Goal: Transaction & Acquisition: Book appointment/travel/reservation

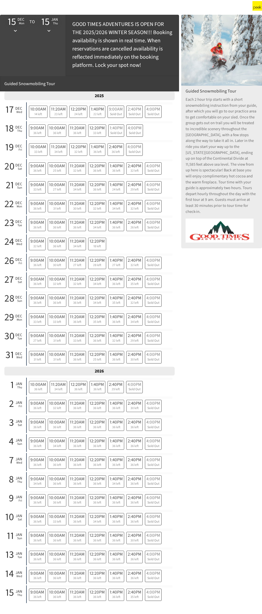
click at [49, 32] on icon at bounding box center [48, 30] width 3 height 3
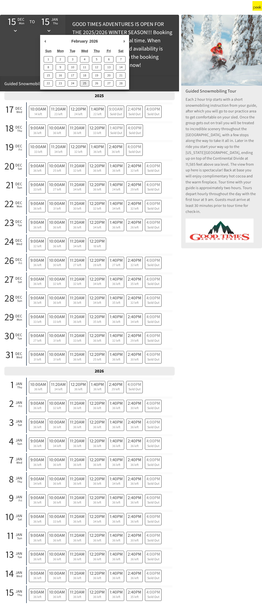
type span "[DATE]"
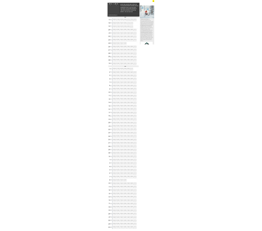
scroll to position [11, 0]
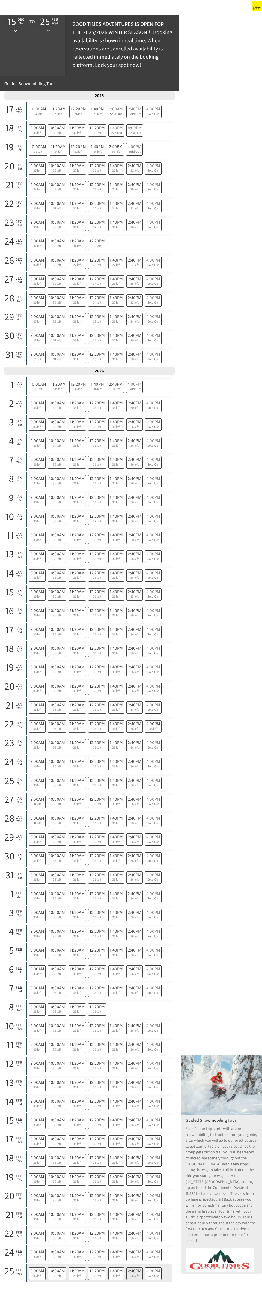
click at [132, 175] on span "36 left" at bounding box center [135, 1275] width 14 height 5
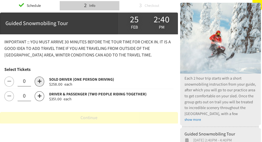
click at [41, 82] on icon at bounding box center [40, 81] width 4 height 4
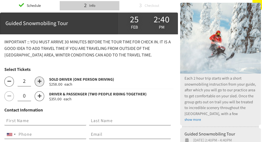
click at [41, 82] on icon at bounding box center [40, 81] width 4 height 4
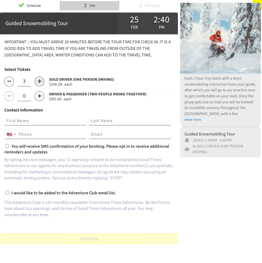
click at [41, 82] on icon at bounding box center [40, 81] width 4 height 4
type input "4"
click at [12, 124] on input "text" at bounding box center [45, 120] width 82 height 9
type input "[PERSON_NAME]"
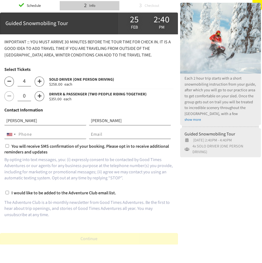
type input "8178230316"
type input "[EMAIL_ADDRESS][DOMAIN_NAME]"
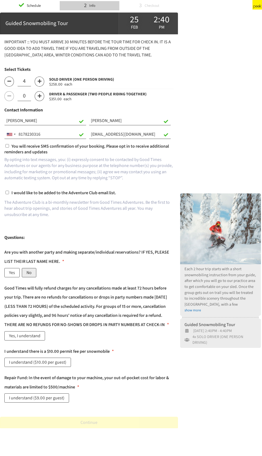
click at [33, 175] on label "No" at bounding box center [29, 272] width 14 height 9
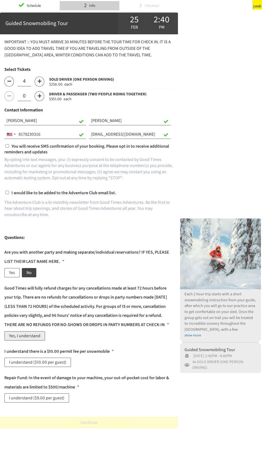
click at [36, 175] on label "Yes, I understand" at bounding box center [24, 336] width 41 height 9
click at [56, 175] on label "I understand ($10.00 per guest)" at bounding box center [37, 362] width 67 height 9
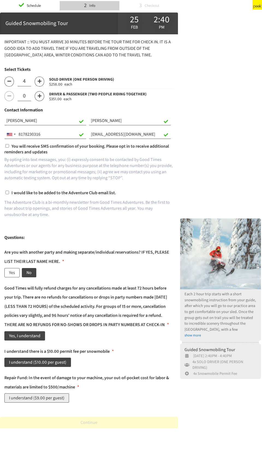
click at [59, 175] on label "I understand ($9.00 per guest)" at bounding box center [36, 398] width 65 height 9
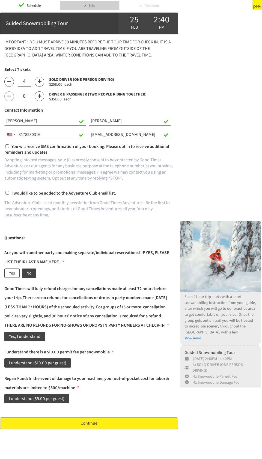
click at [107, 175] on link "Continue" at bounding box center [89, 422] width 178 height 11
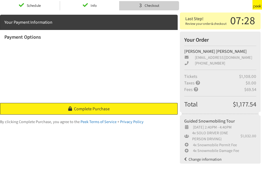
click at [134, 109] on link "Complete Purchase" at bounding box center [89, 109] width 178 height 12
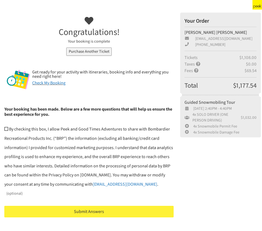
click at [246, 175] on div "Your Order [PERSON_NAME] [EMAIL_ADDRESS][DOMAIN_NAME] [PHONE_NUMBER] Tickets $1…" at bounding box center [220, 124] width 82 height 223
